Goal: Communication & Community: Answer question/provide support

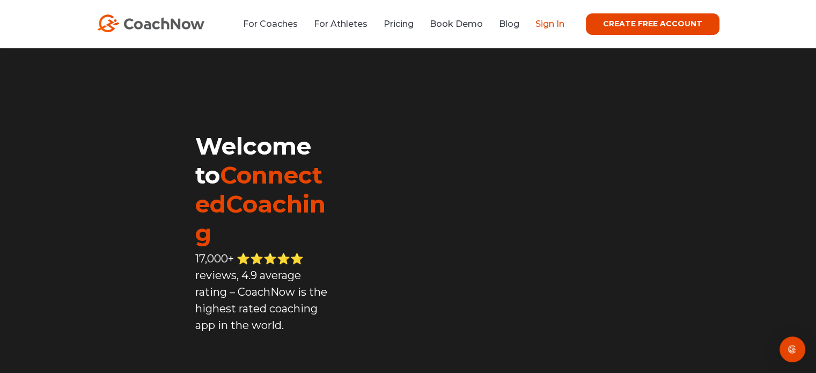
click at [559, 23] on link "Sign In" at bounding box center [549, 24] width 29 height 10
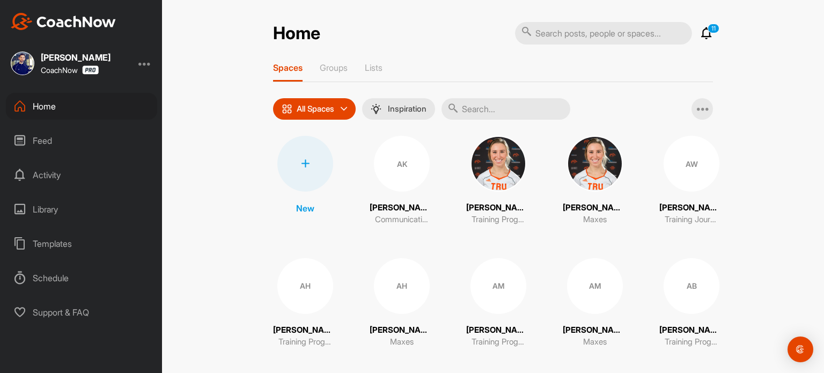
click at [497, 109] on input "text" at bounding box center [505, 108] width 129 height 21
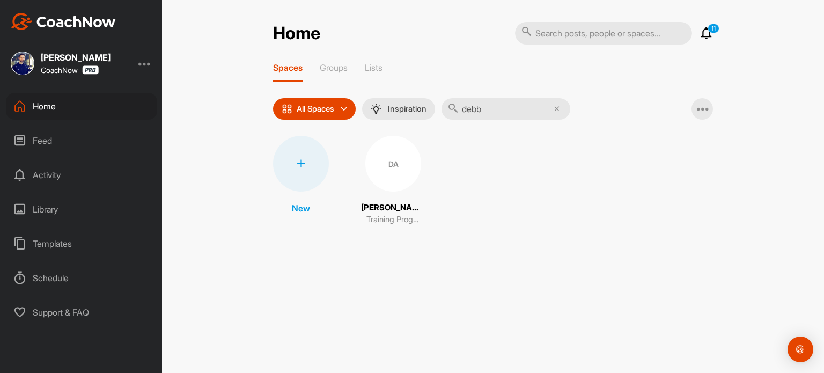
type input "debb"
click at [396, 167] on div "DA" at bounding box center [393, 164] width 56 height 56
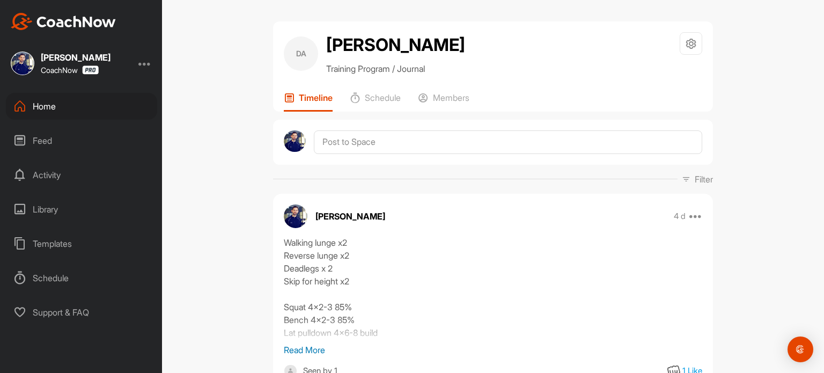
click at [103, 109] on div "Home" at bounding box center [81, 106] width 151 height 27
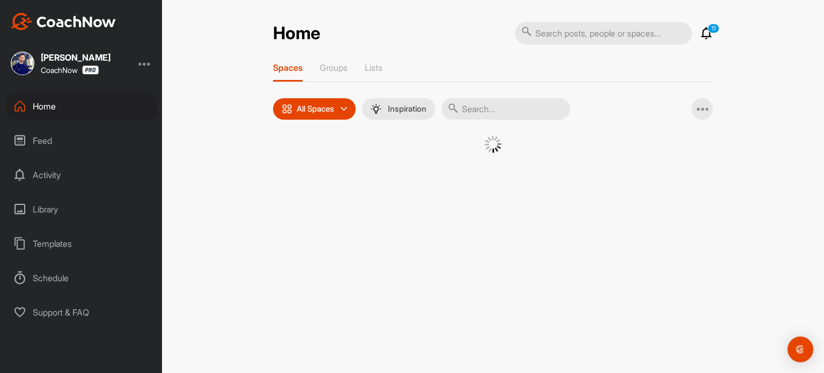
click at [476, 105] on input "text" at bounding box center [505, 108] width 129 height 21
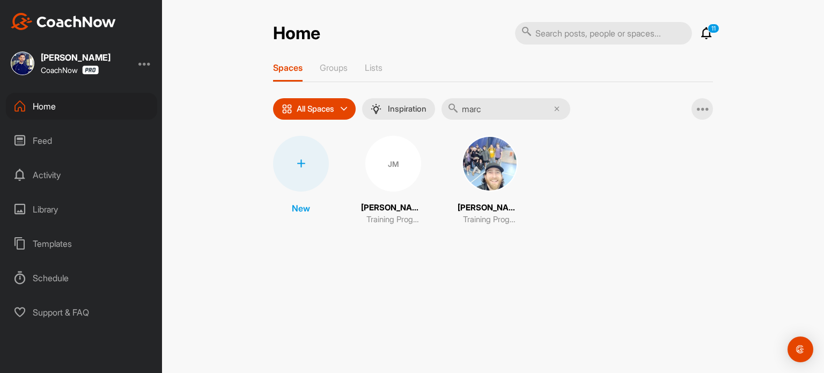
type input "marc"
click at [479, 166] on img at bounding box center [490, 164] width 56 height 56
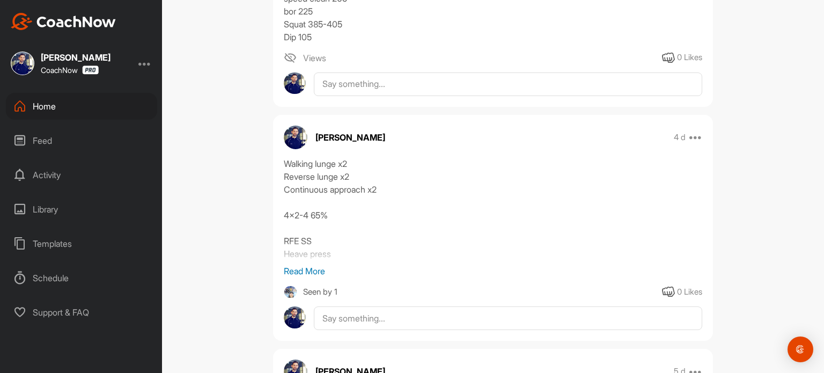
scroll to position [308, 0]
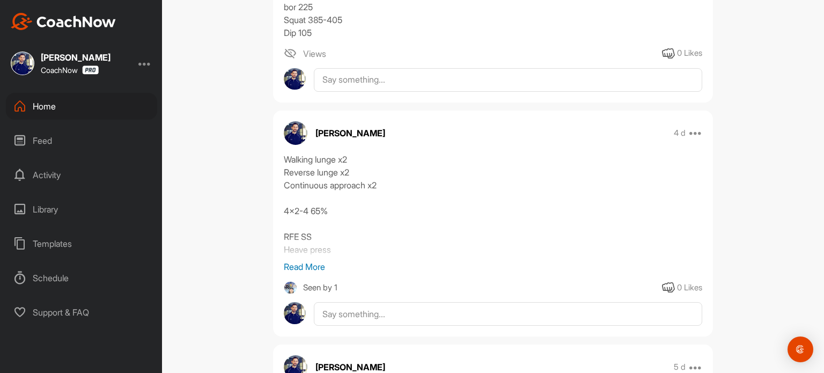
click at [305, 266] on p "Read More" at bounding box center [493, 266] width 418 height 13
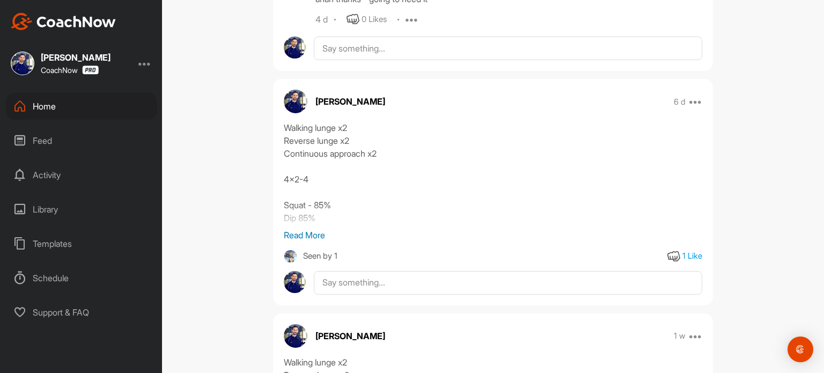
scroll to position [1122, 0]
click at [315, 235] on p "Read More" at bounding box center [493, 234] width 418 height 13
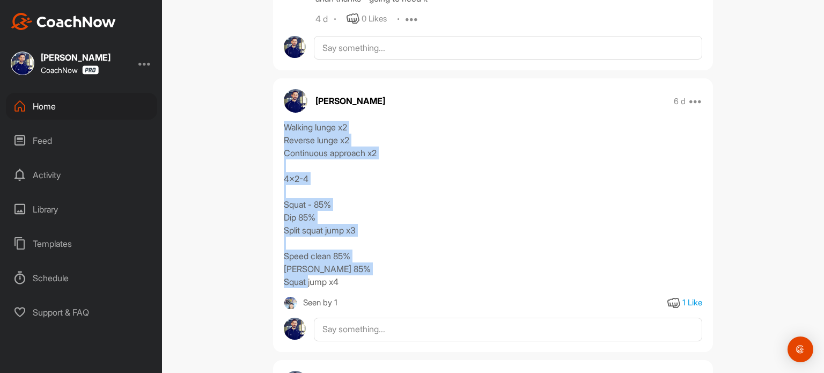
drag, startPoint x: 348, startPoint y: 283, endPoint x: 279, endPoint y: 126, distance: 171.3
click at [284, 126] on div "Walking lunge x2 Reverse lunge x2 Continuous approach x2 4x2-4 Squat - 85% Dip …" at bounding box center [493, 204] width 418 height 167
copy div "Walking lunge x2 Reverse lunge x2 Continuous approach x2 4x2-4 Squat - 85% Dip …"
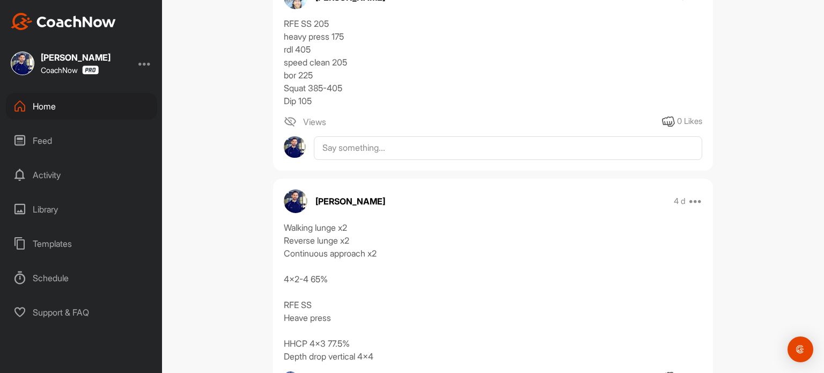
scroll to position [0, 0]
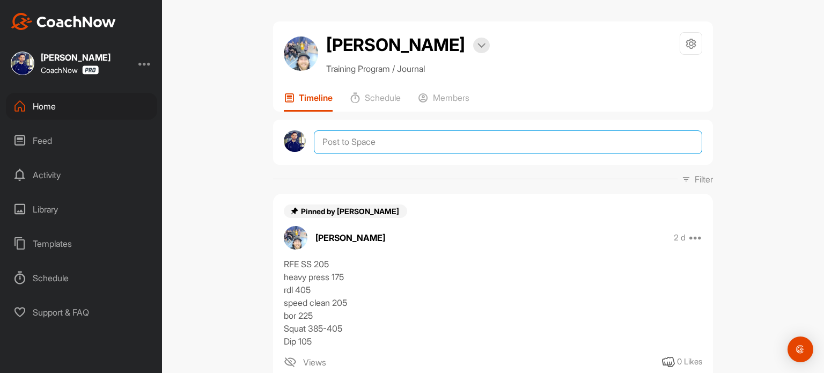
click at [333, 145] on textarea at bounding box center [508, 142] width 388 height 24
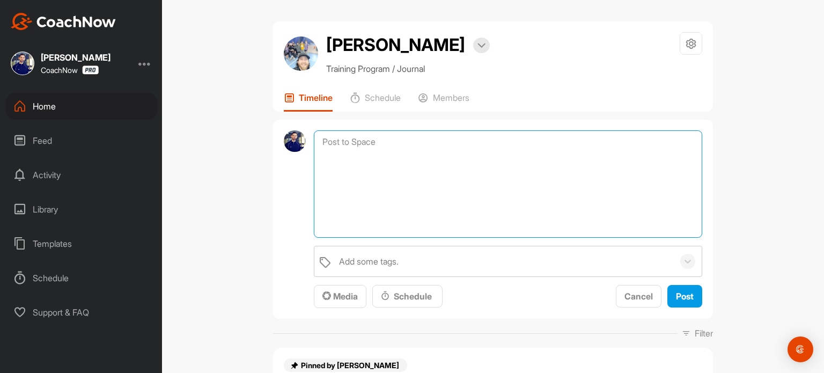
paste textarea "Walking lunge x2 Reverse lunge x2 Continuous approach x2 4x2-4 Squat - 85% Dip …"
click at [349, 193] on textarea "Walking lunge x2 Reverse lunge x2 Continuous approach x2 4x2-4 Squat - 85% Dip …" at bounding box center [508, 183] width 388 height 107
click at [357, 220] on textarea "Walking lunge x2 Reverse lunge x2 Continuous approach x2 4x2-3 Squat - 85% Dip …" at bounding box center [508, 183] width 388 height 107
click at [337, 233] on textarea "Walking lunge x2 Reverse lunge x2 Continuous approach x2 4x2-3 Squat - 87.5% Di…" at bounding box center [508, 183] width 388 height 107
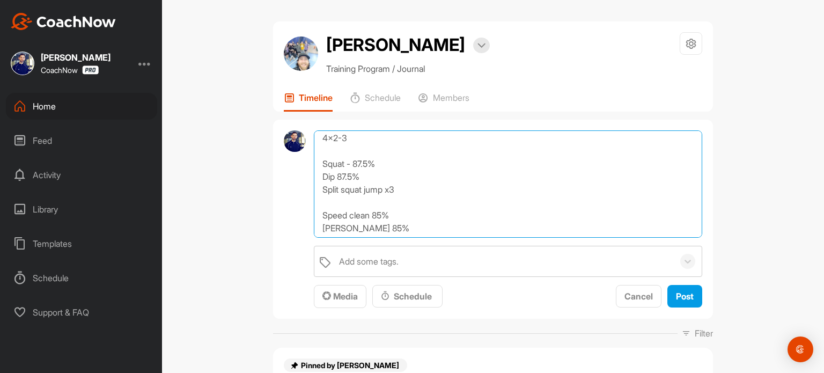
scroll to position [60, 0]
click at [374, 206] on textarea "Walking lunge x2 Reverse lunge x2 Continuous approach x2 4x2-3 Squat - 87.5% Di…" at bounding box center [508, 183] width 388 height 107
click at [356, 224] on textarea "Walking lunge x2 Reverse lunge x2 Continuous approach x2 4x2-3 Squat - 87.5% Di…" at bounding box center [508, 183] width 388 height 107
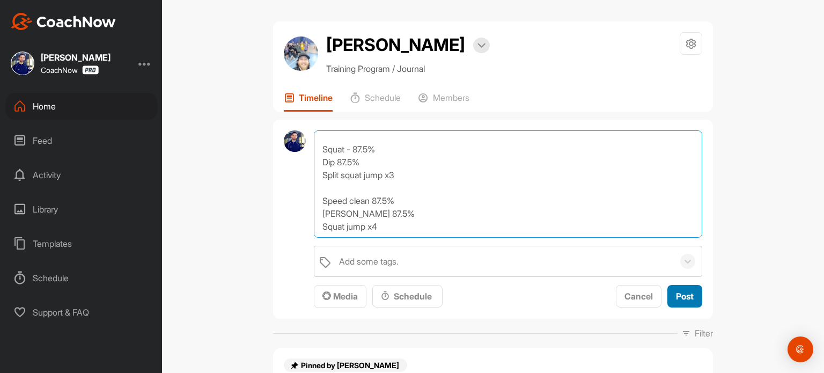
type textarea "Walking lunge x2 Reverse lunge x2 Continuous approach x2 4x2-3 Squat - 87.5% Di…"
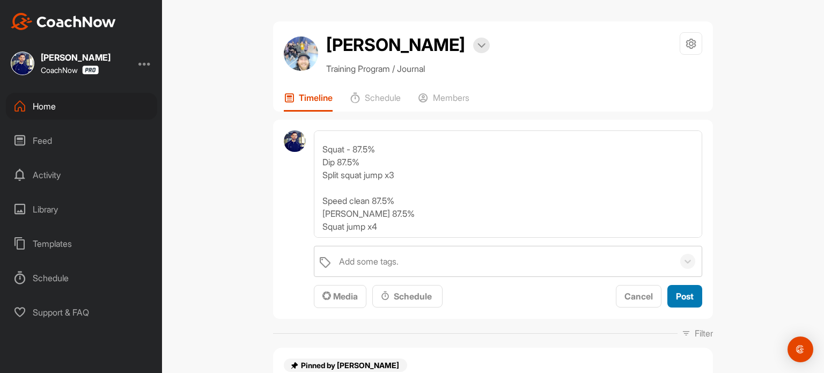
click at [688, 296] on span "Post" at bounding box center [685, 296] width 18 height 11
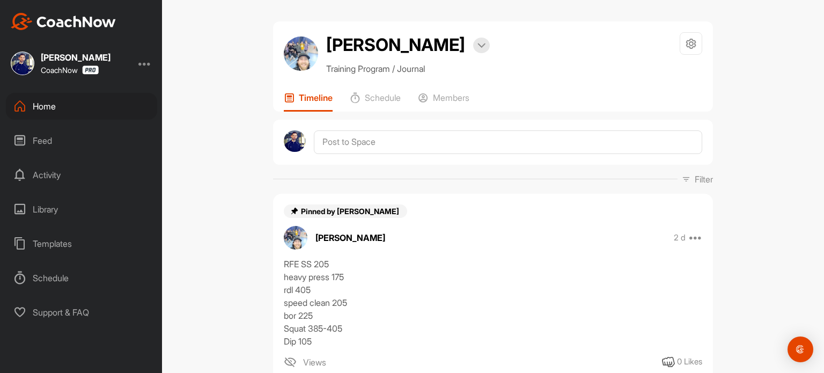
scroll to position [0, 0]
click at [90, 105] on div "Home" at bounding box center [81, 106] width 151 height 27
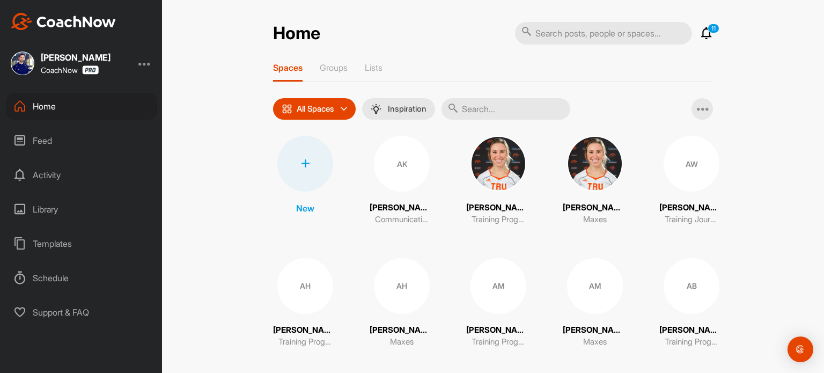
click at [495, 113] on input "text" at bounding box center [505, 108] width 129 height 21
type input "[PERSON_NAME]"
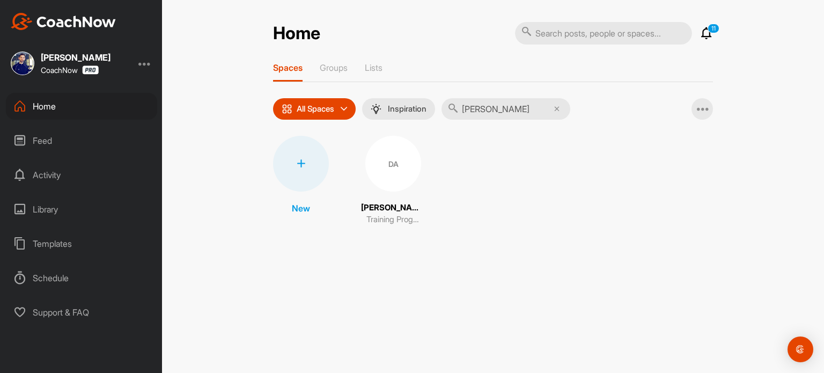
click at [399, 180] on div "DA" at bounding box center [393, 164] width 56 height 56
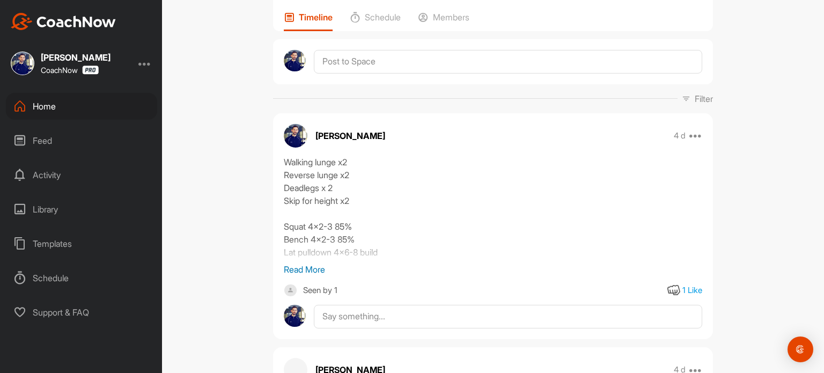
scroll to position [109, 0]
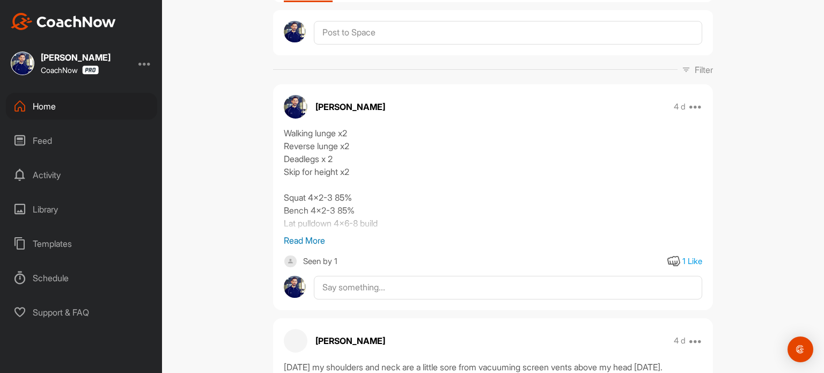
click at [298, 239] on p "Read More" at bounding box center [493, 240] width 418 height 13
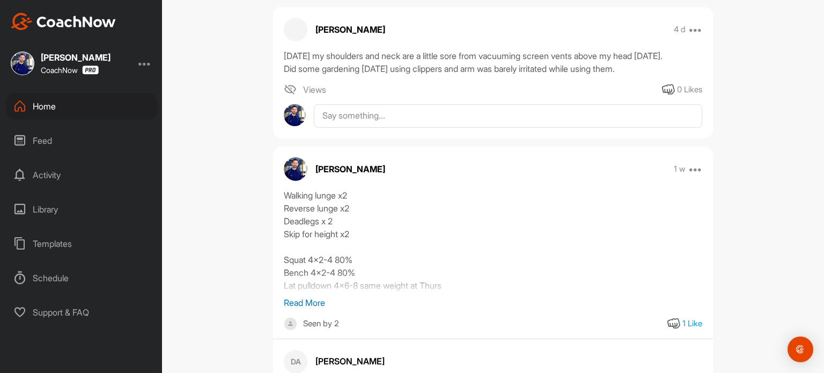
scroll to position [507, 0]
click at [289, 299] on p "Read More" at bounding box center [493, 301] width 418 height 13
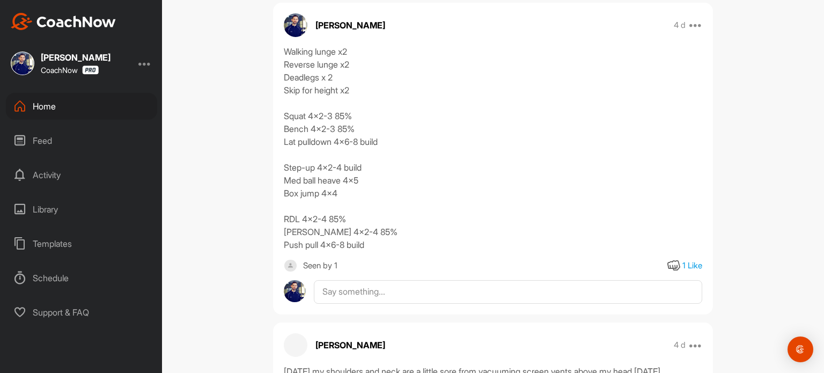
scroll to position [188, 0]
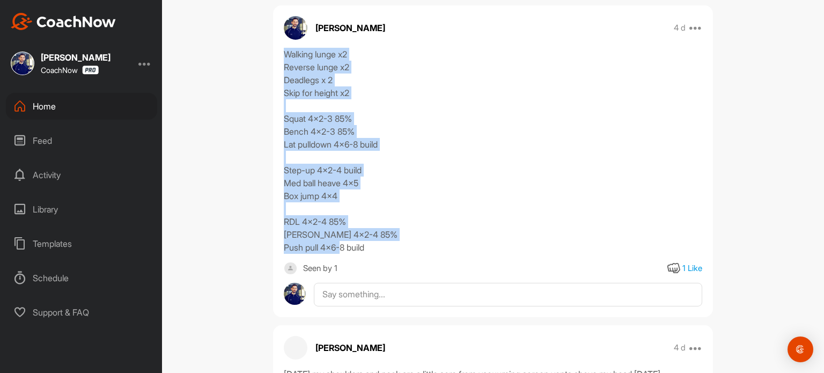
drag, startPoint x: 374, startPoint y: 247, endPoint x: 280, endPoint y: 56, distance: 213.0
click at [284, 56] on div "Walking lunge x2 Reverse lunge x2 Deadlegs x 2 Skip for height x2 Squat 4x2-3 8…" at bounding box center [493, 151] width 418 height 206
copy div "Walking lunge x2 Reverse lunge x2 Deadlegs x 2 Skip for height x2 Squat 4x2-3 8…"
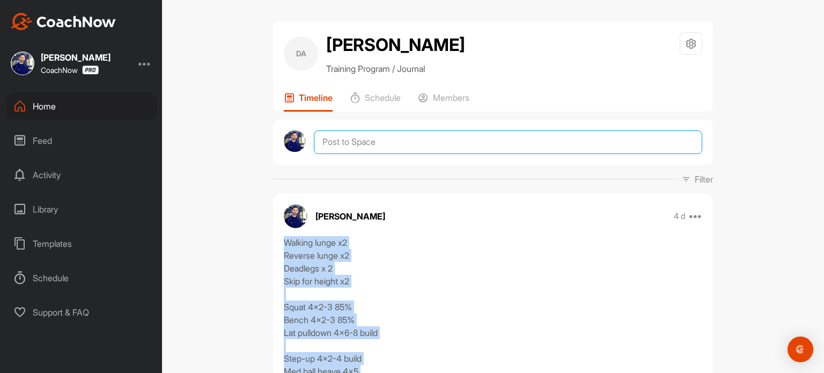
click at [328, 140] on textarea at bounding box center [508, 142] width 388 height 24
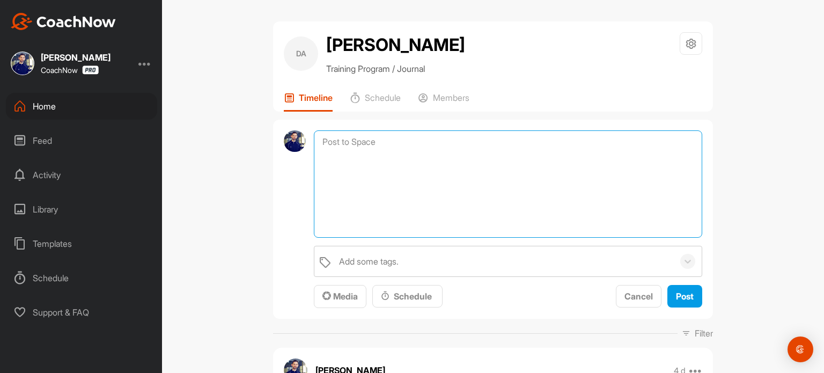
paste textarea "Walking lunge x2 Reverse lunge x2 Deadlegs x 2 Skip for height x2 Squat 4x2-3 8…"
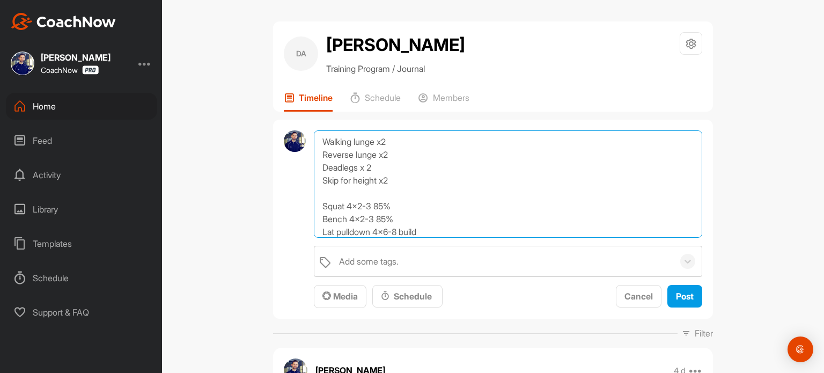
scroll to position [45, 0]
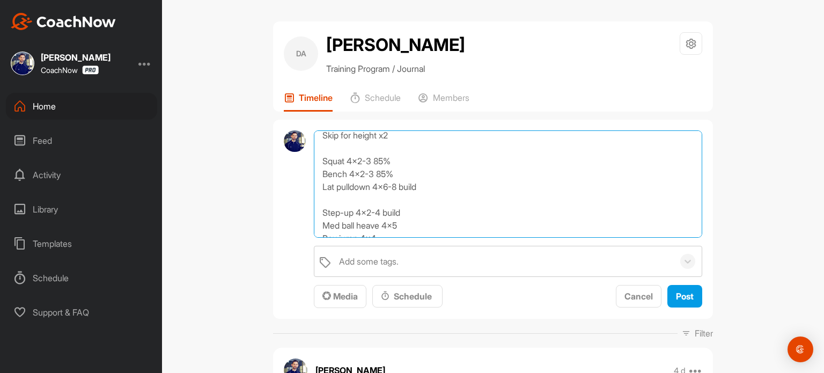
click at [383, 160] on textarea "Walking lunge x2 Reverse lunge x2 Deadlegs x 2 Skip for height x2 Squat 4x2-3 8…" at bounding box center [508, 183] width 388 height 107
click at [367, 159] on textarea "Walking lunge x2 Reverse lunge x2 Deadlegs x 2 Skip for height x2 Squat 4x2-4 7…" at bounding box center [508, 183] width 388 height 107
click at [421, 180] on textarea "Walking lunge x2 Reverse lunge x2 Deadlegs x 2 Skip for height x2 Squat 4x2-5 7…" at bounding box center [508, 183] width 388 height 107
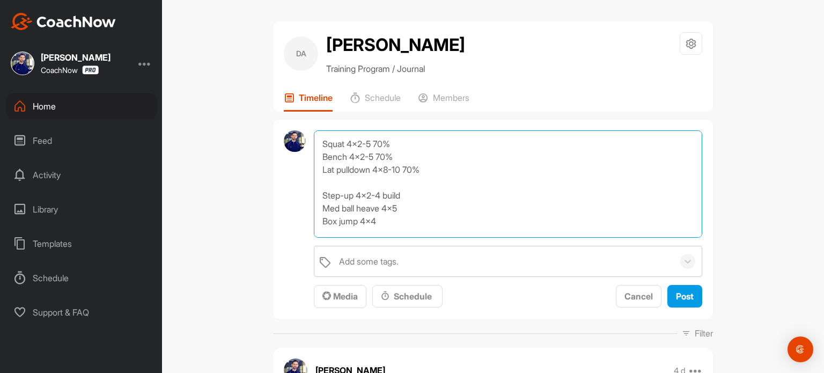
scroll to position [62, 0]
click at [410, 196] on textarea "Walking lunge x2 Reverse lunge x2 Deadlegs x 2 Skip for height x2 Squat 4x2-5 7…" at bounding box center [508, 183] width 388 height 107
drag, startPoint x: 409, startPoint y: 210, endPoint x: 321, endPoint y: 214, distance: 88.1
click at [321, 214] on textarea "Walking lunge x2 Reverse lunge x2 Deadlegs x 2 Skip for height x2 Squat 4x2-5 7…" at bounding box center [508, 183] width 388 height 107
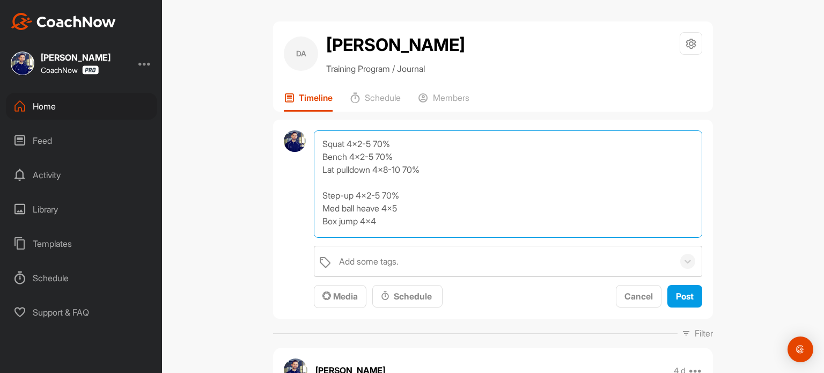
drag, startPoint x: 403, startPoint y: 210, endPoint x: 320, endPoint y: 203, distance: 83.9
click at [320, 203] on textarea "Walking lunge x2 Reverse lunge x2 Deadlegs x 2 Skip for height x2 Squat 4x2-5 7…" at bounding box center [508, 183] width 388 height 107
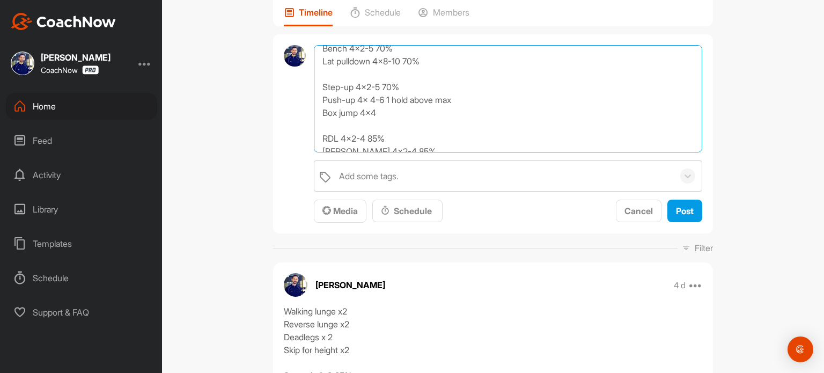
scroll to position [82, 0]
drag, startPoint x: 380, startPoint y: 115, endPoint x: 318, endPoint y: 121, distance: 62.0
click at [318, 121] on textarea "Walking lunge x2 Reverse lunge x2 Deadlegs x 2 Skip for height x2 Squat 4x2-5 7…" at bounding box center [508, 98] width 388 height 107
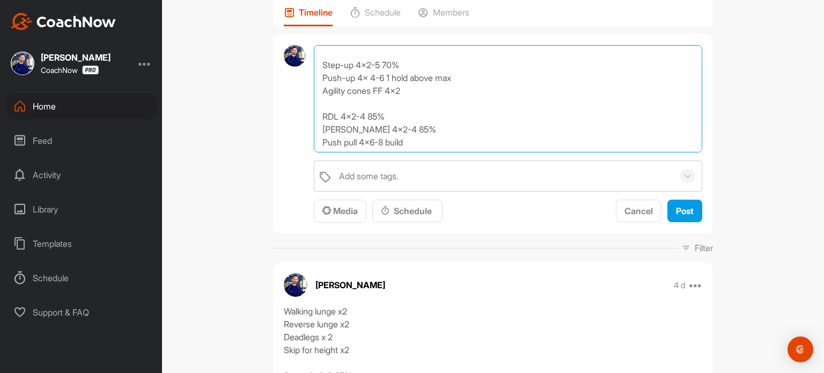
scroll to position [108, 0]
drag, startPoint x: 389, startPoint y: 113, endPoint x: 319, endPoint y: 115, distance: 70.9
click at [319, 115] on textarea "Walking lunge x2 Reverse lunge x2 Deadlegs x 2 Skip for height x2 Squat 4x2-5 7…" at bounding box center [508, 98] width 388 height 107
click at [403, 127] on textarea "Walking lunge x2 Reverse lunge x2 Deadlegs x 2 Skip for height x2 Squat 4x2-5 7…" at bounding box center [508, 98] width 388 height 107
drag, startPoint x: 406, startPoint y: 144, endPoint x: 318, endPoint y: 148, distance: 88.6
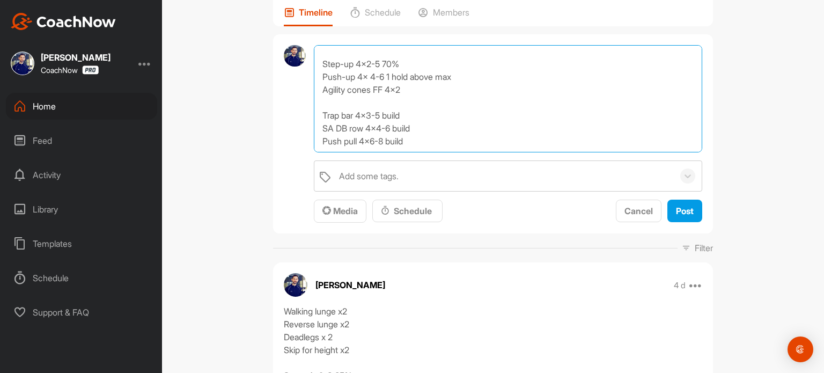
click at [318, 148] on textarea "Walking lunge x2 Reverse lunge x2 Deadlegs x 2 Skip for height x2 Squat 4x2-5 7…" at bounding box center [508, 98] width 388 height 107
type textarea "Walking lunge x2 Reverse lunge x2 Deadlegs x 2 Skip for height x2 Squat 4x2-5 7…"
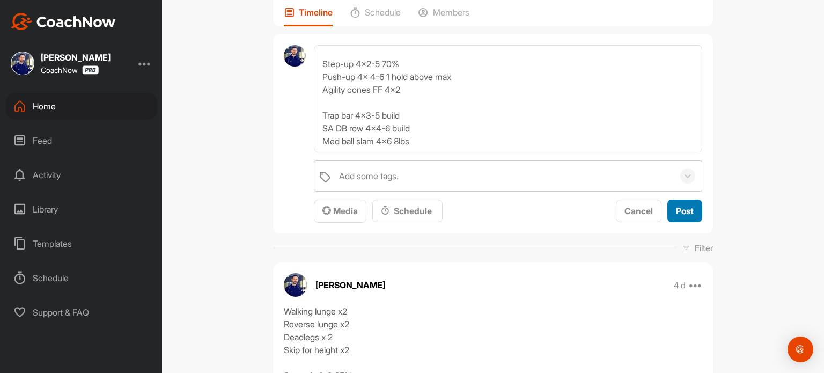
click at [676, 214] on span "Post" at bounding box center [685, 210] width 18 height 11
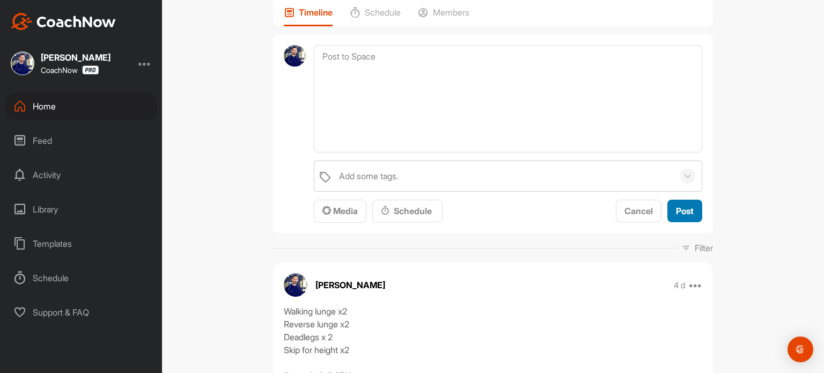
scroll to position [0, 0]
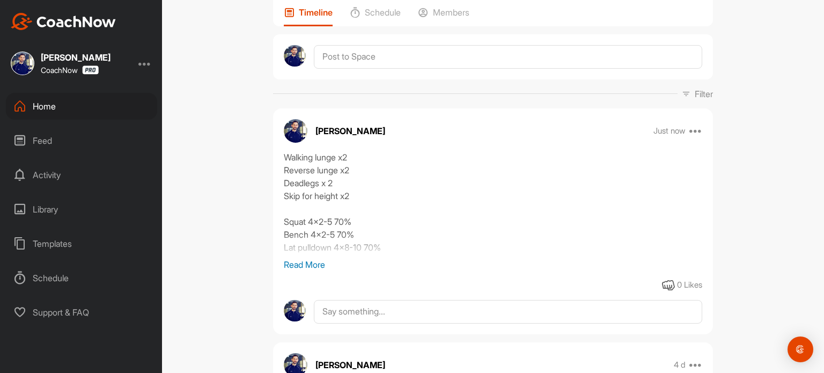
click at [109, 107] on div "Home" at bounding box center [81, 106] width 151 height 27
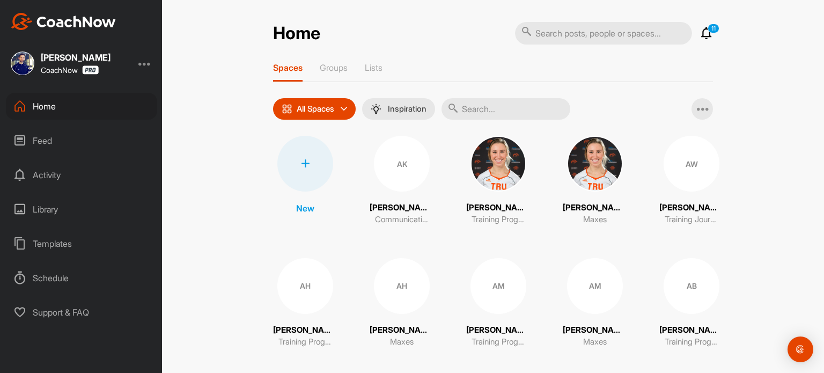
click at [706, 34] on icon at bounding box center [706, 33] width 13 height 13
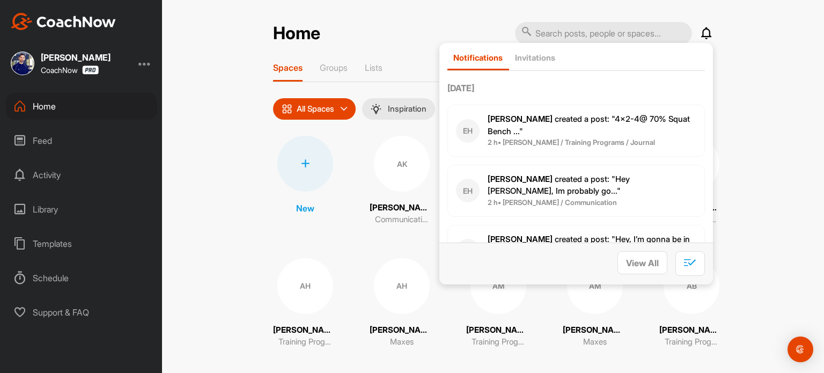
click at [654, 121] on span "[PERSON_NAME] created a post : "4x2-4@ 70% Squat Bench ..."" at bounding box center [589, 125] width 202 height 23
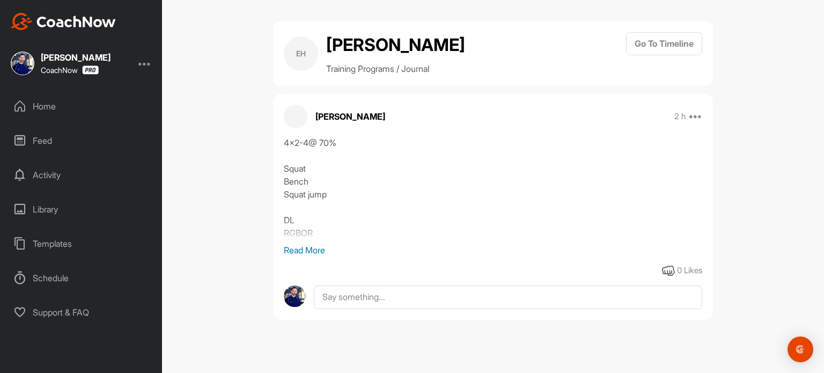
click at [301, 248] on p "Read More" at bounding box center [493, 250] width 418 height 13
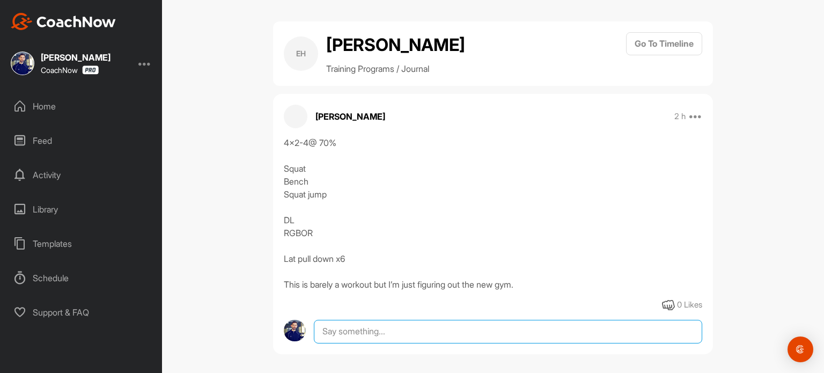
click at [326, 334] on textarea at bounding box center [508, 332] width 388 height 24
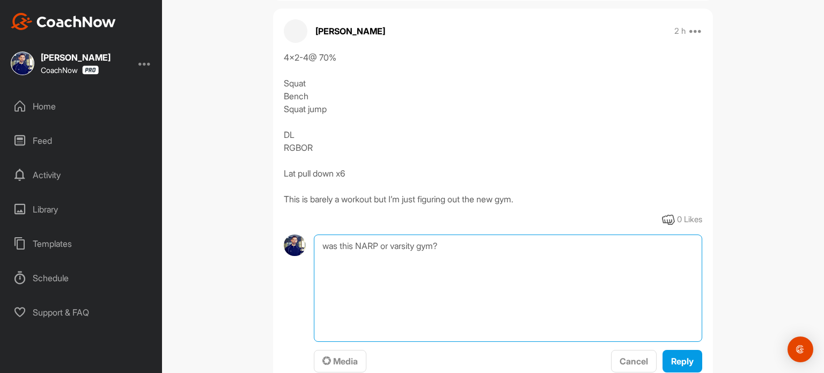
scroll to position [90, 0]
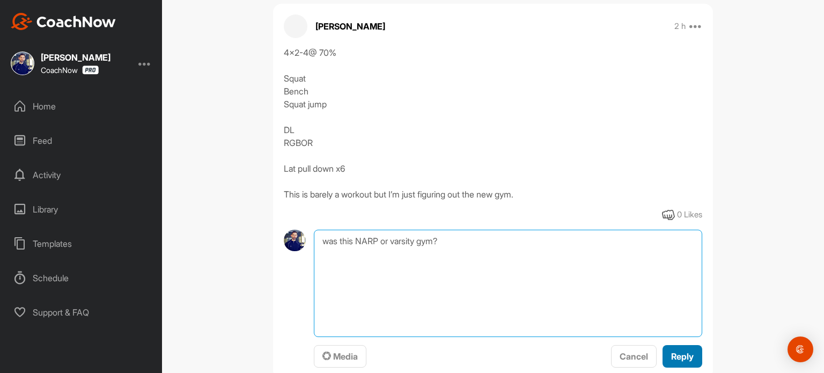
type textarea "was this NARP or varsity gym?"
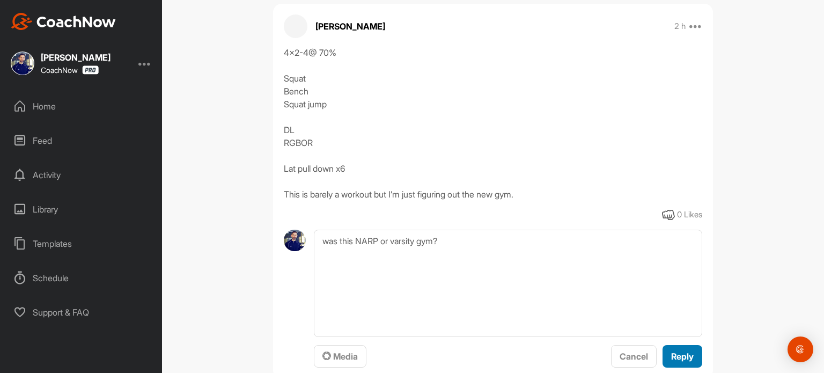
click at [672, 356] on span "Reply" at bounding box center [682, 356] width 23 height 11
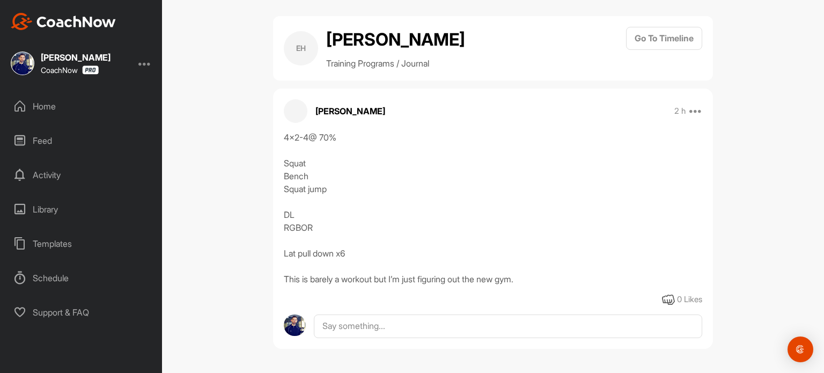
scroll to position [86, 0]
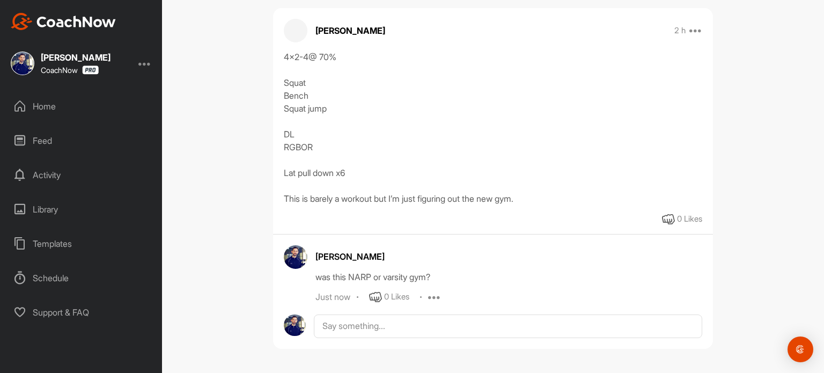
click at [86, 106] on div "Home" at bounding box center [81, 106] width 151 height 27
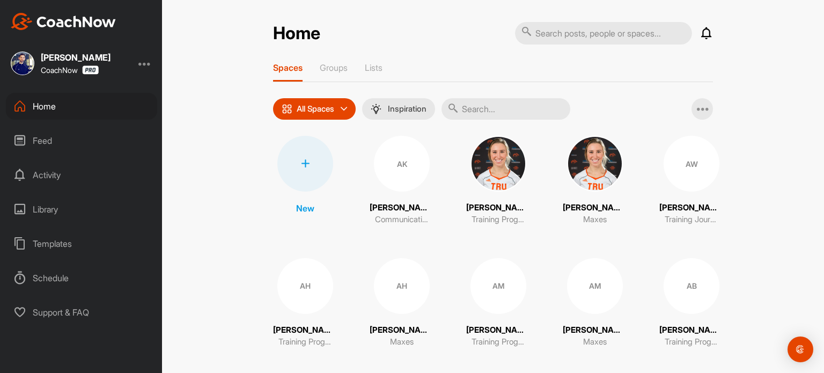
click at [701, 33] on icon at bounding box center [706, 33] width 13 height 13
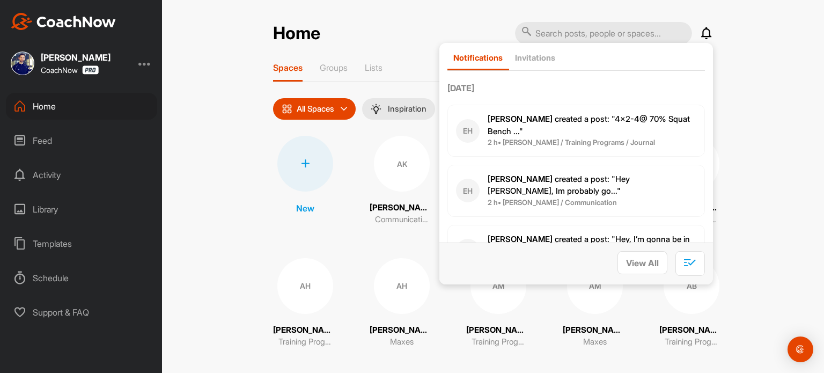
click at [620, 180] on span "[PERSON_NAME] created a post : "Hey [PERSON_NAME], Im probably go..."" at bounding box center [559, 185] width 142 height 23
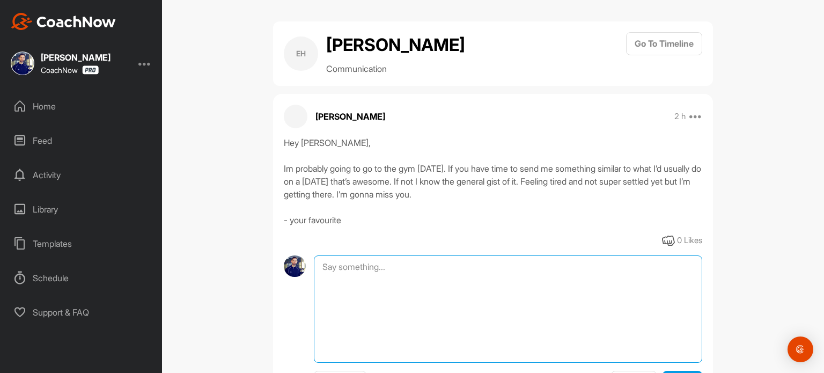
click at [504, 261] on textarea at bounding box center [508, 308] width 388 height 107
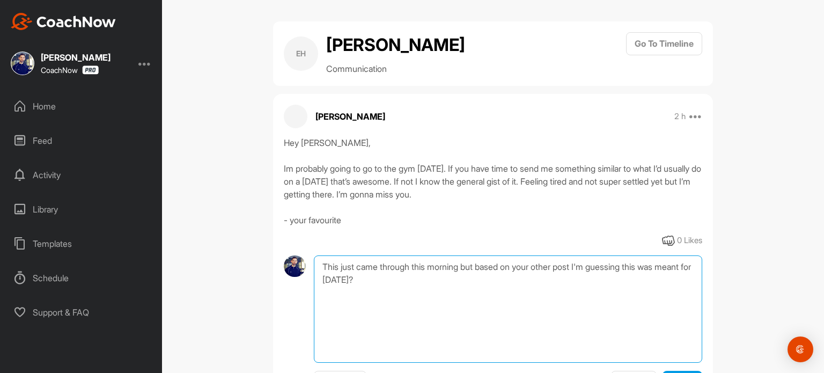
scroll to position [56, 0]
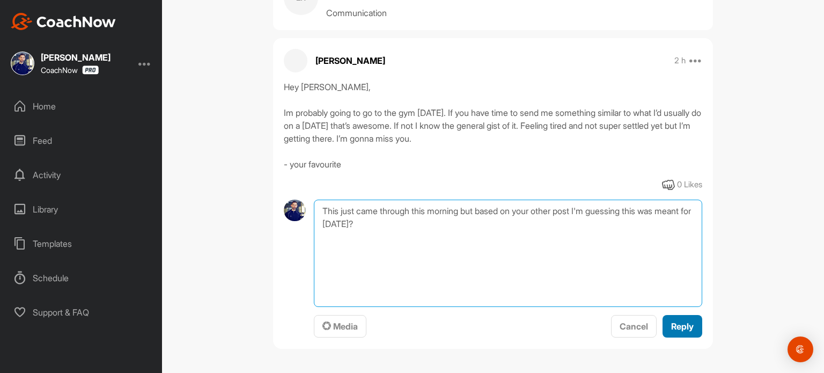
type textarea "This just came through this morning but based on your other post I'm guessing t…"
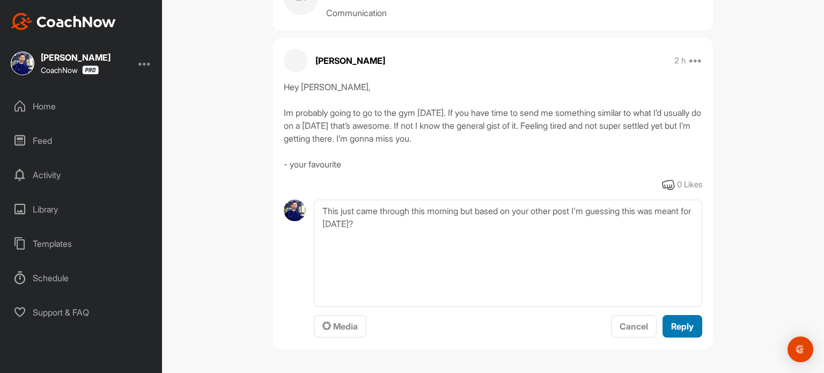
click at [694, 327] on button "Reply" at bounding box center [682, 326] width 40 height 23
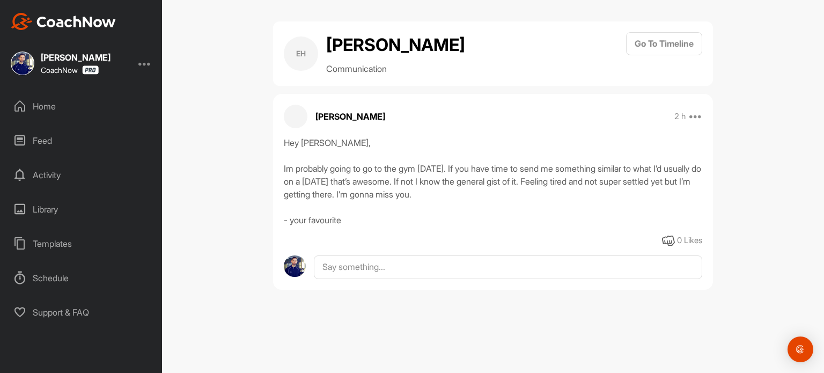
scroll to position [0, 0]
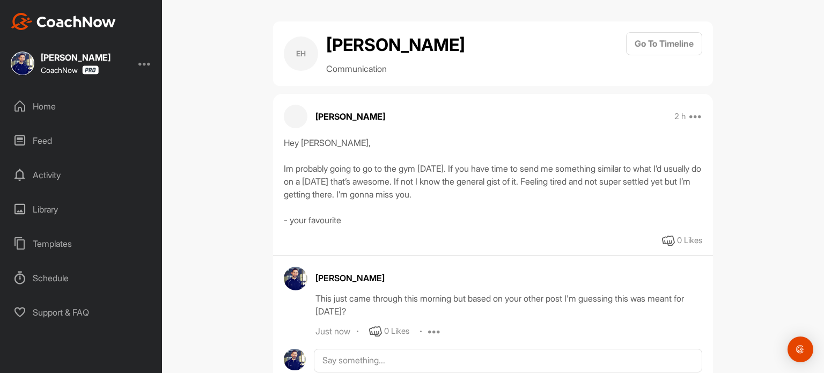
click at [95, 100] on div "Home" at bounding box center [81, 106] width 151 height 27
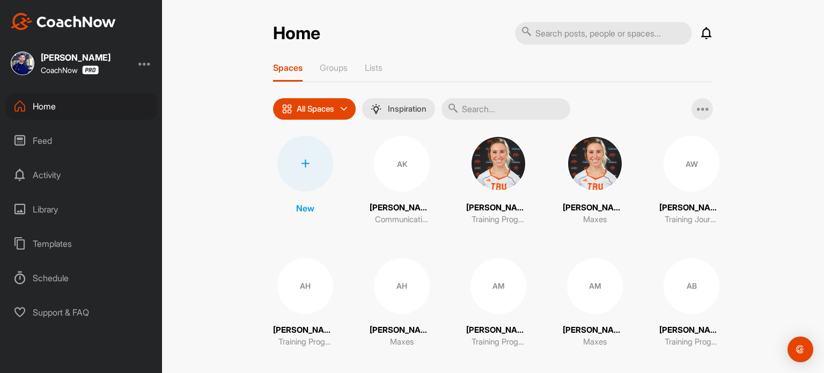
click at [703, 34] on icon at bounding box center [706, 33] width 13 height 13
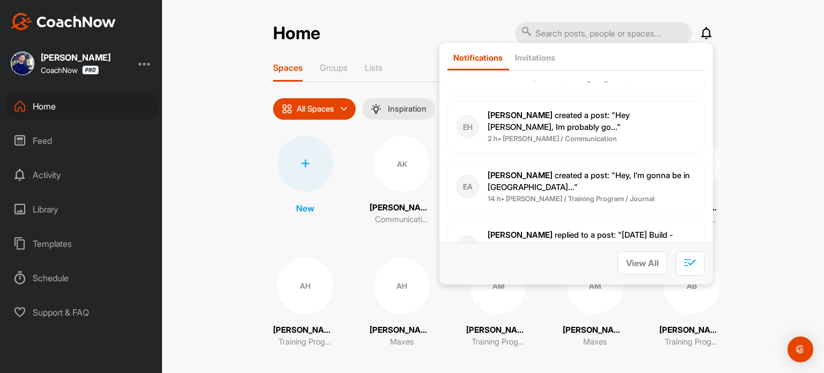
scroll to position [66, 0]
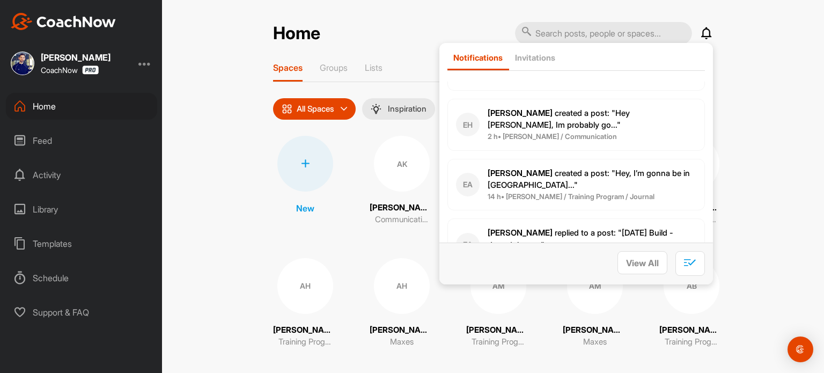
click at [590, 191] on span "14 h • [PERSON_NAME] / Training Program / Journal" at bounding box center [592, 196] width 209 height 11
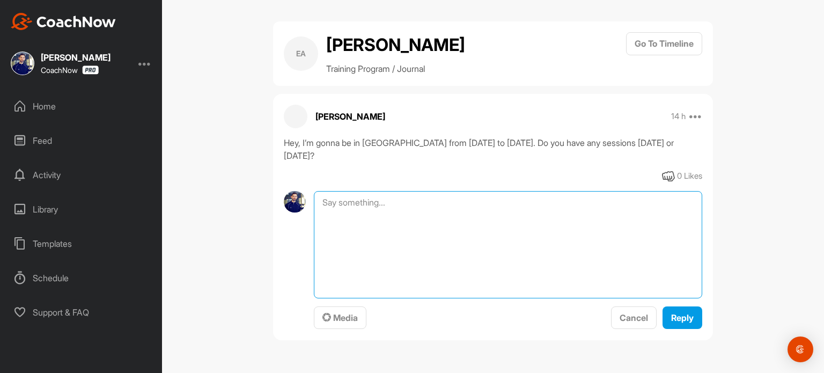
click at [556, 202] on textarea at bounding box center [508, 244] width 388 height 107
type textarea "Yes, I should have space still in my [DATE] night and [DATE] afternoon session."
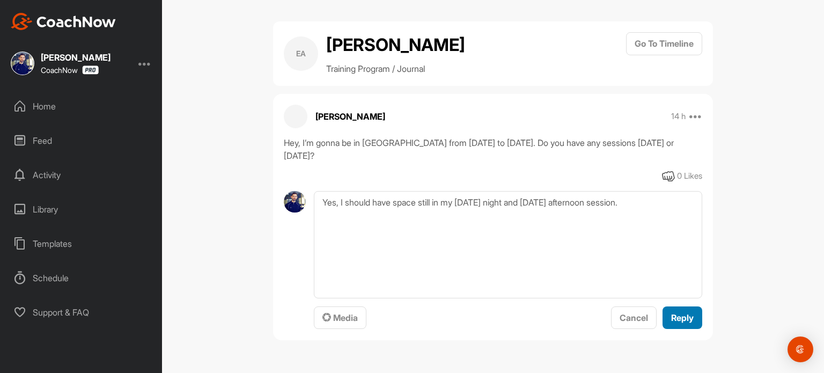
click at [678, 317] on span "Reply" at bounding box center [682, 317] width 23 height 11
